Goal: Task Accomplishment & Management: Use online tool/utility

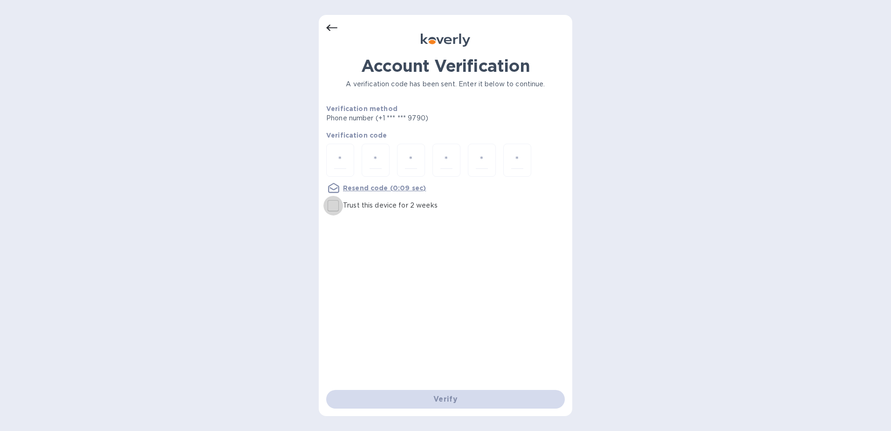
click at [335, 208] on input "Trust this device for 2 weeks" at bounding box center [334, 206] width 20 height 20
checkbox input "true"
click at [340, 161] on input "number" at bounding box center [340, 160] width 12 height 17
type input "7"
type input "2"
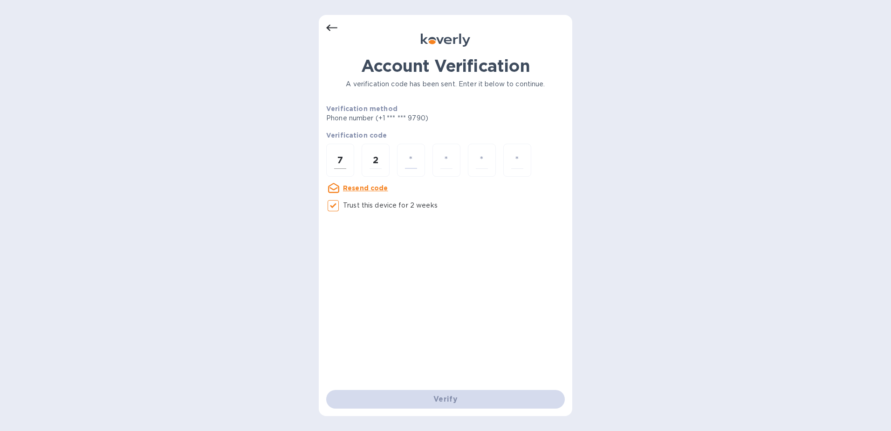
type input "5"
type input "6"
type input "3"
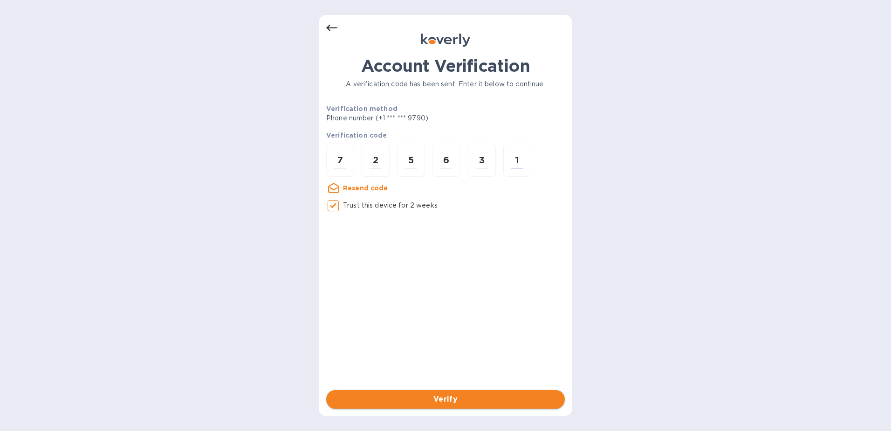
type input "1"
click at [459, 405] on button "Verify" at bounding box center [445, 399] width 239 height 19
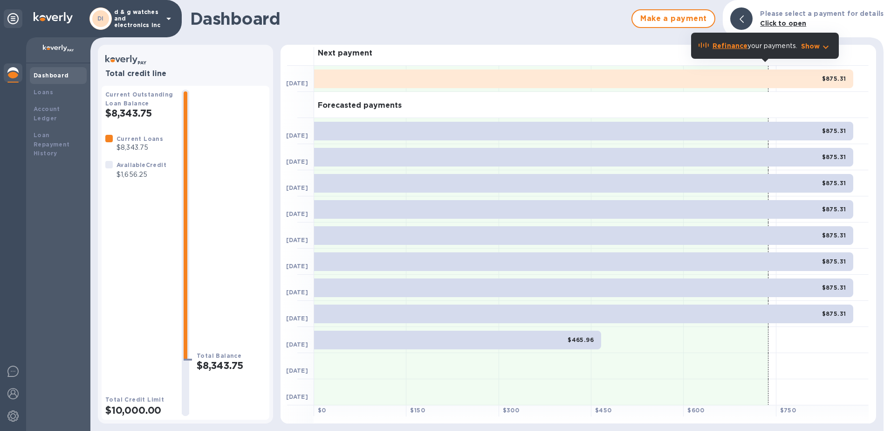
scroll to position [6, 0]
